Goal: Book appointment/travel/reservation

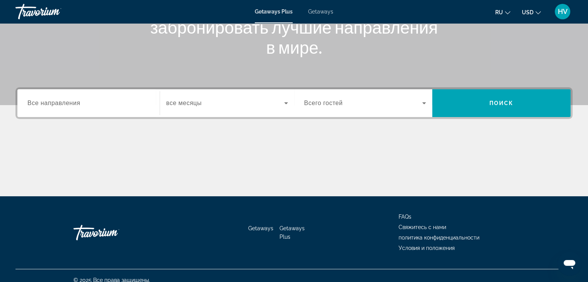
scroll to position [136, 0]
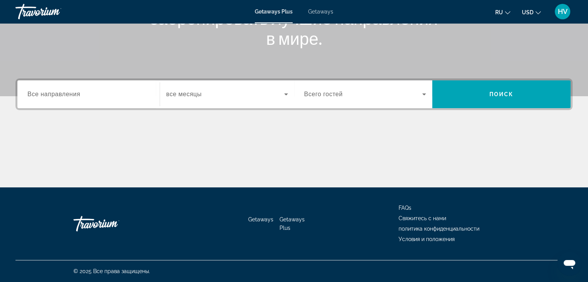
click at [315, 9] on span "Getaways" at bounding box center [320, 12] width 25 height 6
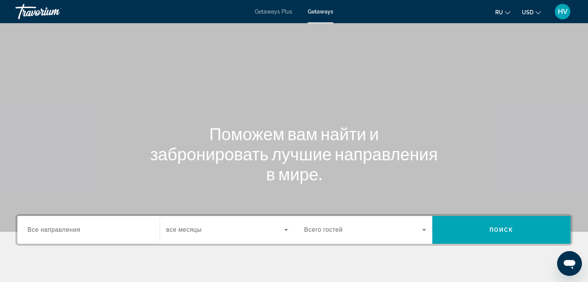
click at [220, 223] on div "Search widget" at bounding box center [227, 230] width 122 height 22
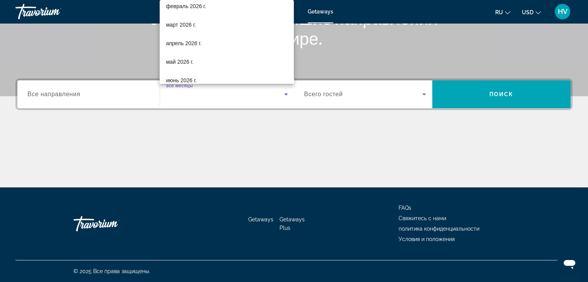
scroll to position [119, 0]
click at [211, 63] on mat-option "май 2026 г." at bounding box center [227, 60] width 134 height 19
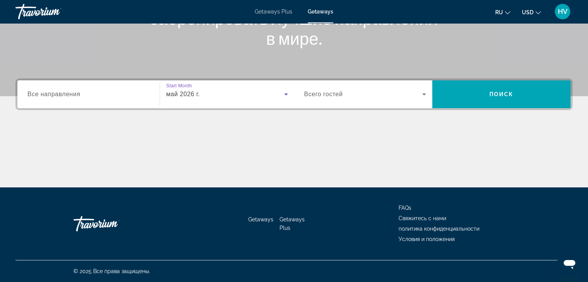
click at [125, 93] on input "Destination Все направления" at bounding box center [88, 94] width 122 height 9
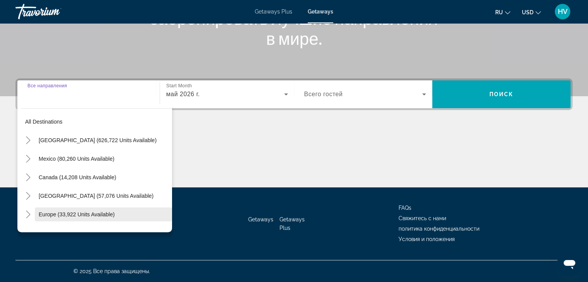
click at [86, 214] on span "Europe (33,922 units available)" at bounding box center [77, 215] width 76 height 6
type input "**********"
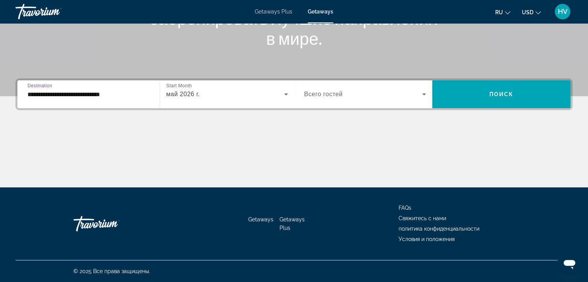
click at [404, 101] on div "Search widget" at bounding box center [365, 95] width 122 height 22
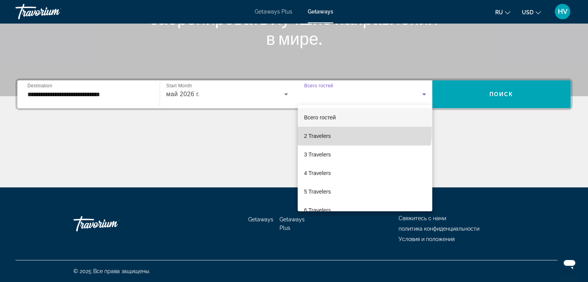
click at [364, 132] on mat-option "2 Travelers" at bounding box center [365, 136] width 135 height 19
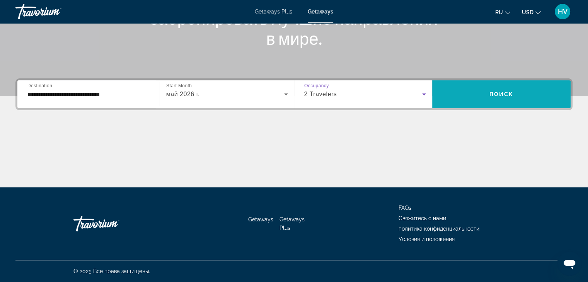
click at [455, 96] on span "Search widget" at bounding box center [502, 94] width 139 height 19
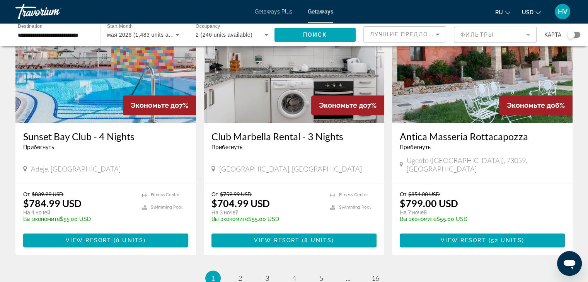
scroll to position [902, 0]
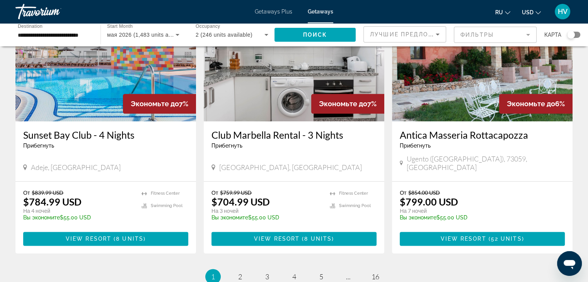
click at [304, 221] on p "temp" at bounding box center [267, 223] width 111 height 5
click at [296, 236] on span "View Resort" at bounding box center [277, 239] width 46 height 6
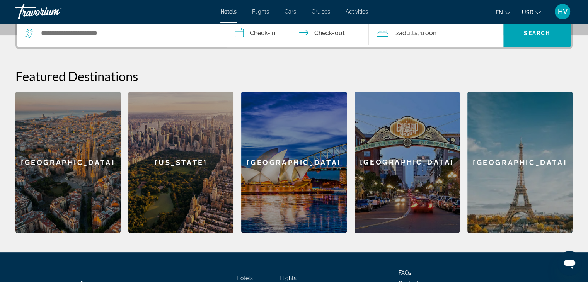
scroll to position [176, 0]
